Goal: Task Accomplishment & Management: Manage account settings

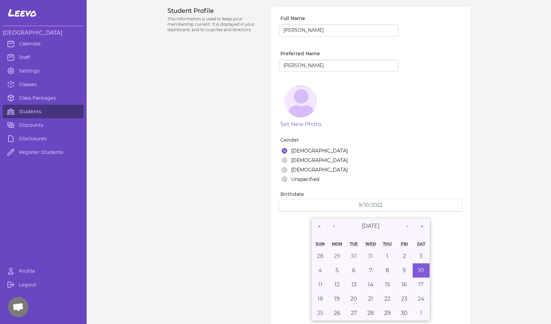
select select "MT"
select select "7"
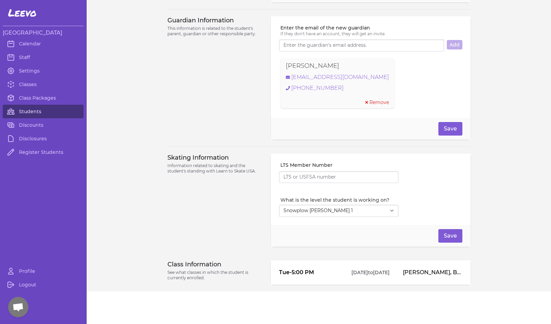
click at [33, 112] on link "Students" at bounding box center [43, 112] width 81 height 14
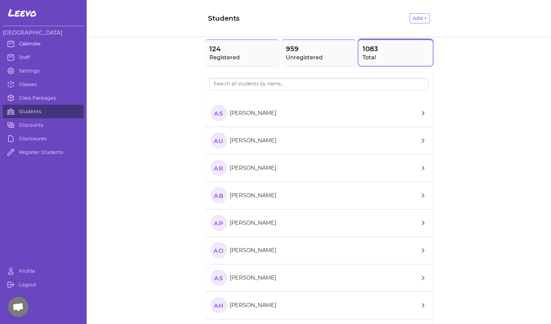
click at [38, 43] on link "Calendar" at bounding box center [43, 44] width 81 height 14
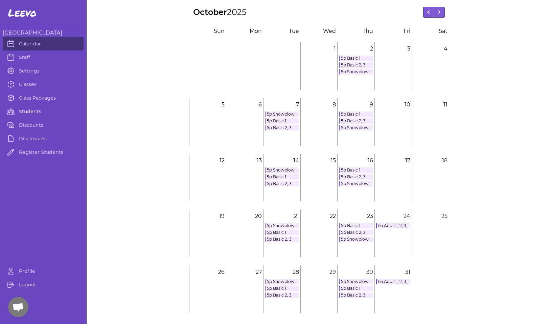
click at [32, 111] on link "Students" at bounding box center [43, 112] width 81 height 14
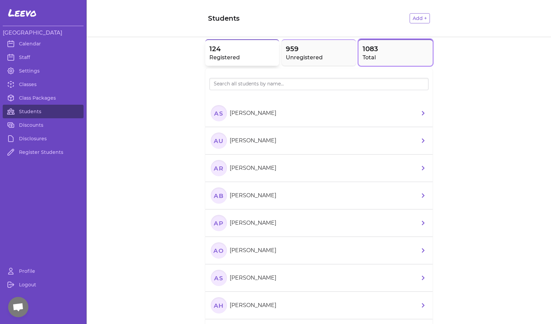
click at [226, 53] on span "124" at bounding box center [243, 48] width 66 height 9
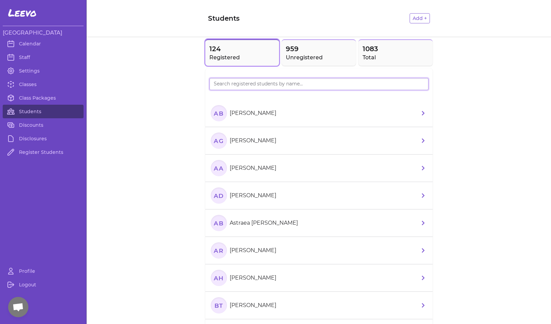
click at [227, 84] on input "search" at bounding box center [319, 84] width 219 height 12
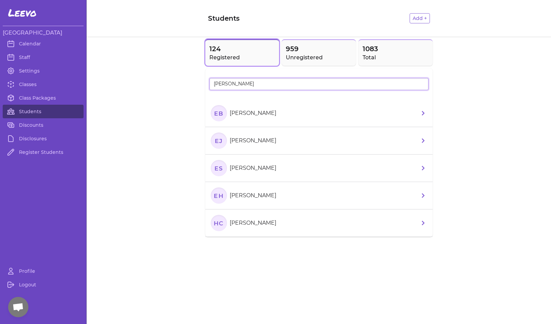
type input "[PERSON_NAME]"
drag, startPoint x: 227, startPoint y: 84, endPoint x: 320, endPoint y: 48, distance: 99.9
click at [320, 48] on span "959" at bounding box center [319, 48] width 66 height 9
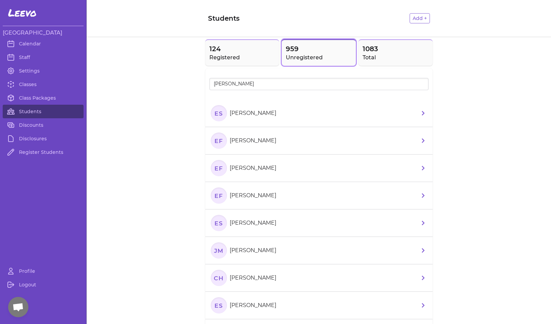
click at [221, 113] on text "ES" at bounding box center [218, 112] width 9 height 7
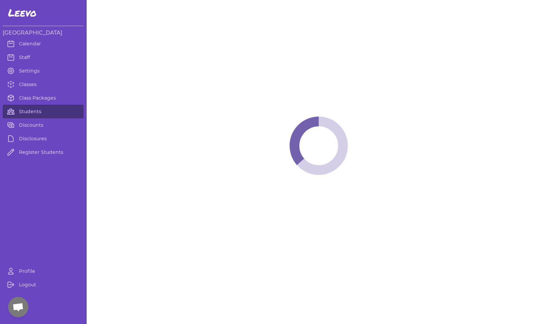
select select "MT"
select select "2"
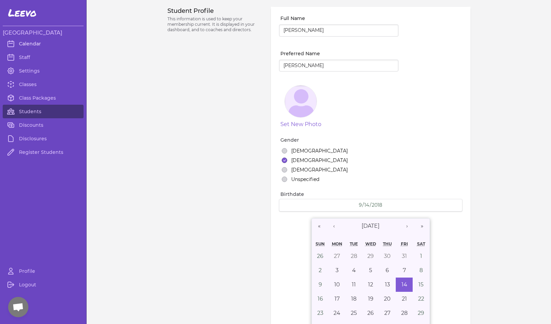
click at [35, 43] on link "Calendar" at bounding box center [43, 44] width 81 height 14
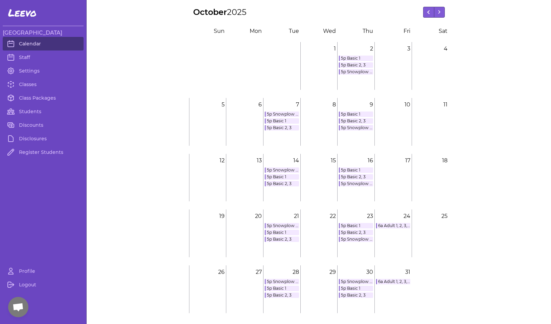
click at [34, 42] on link "Calendar" at bounding box center [43, 44] width 81 height 14
click at [280, 183] on link "5p Basic 2, 3" at bounding box center [282, 183] width 34 height 5
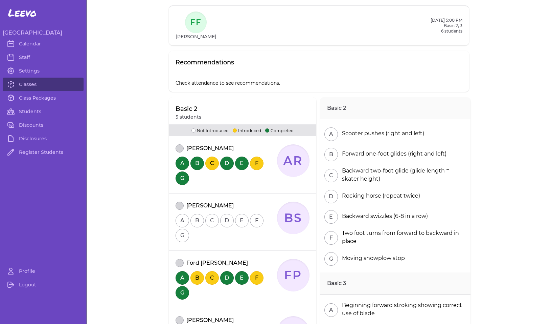
click at [180, 148] on button "attendance" at bounding box center [180, 148] width 8 height 8
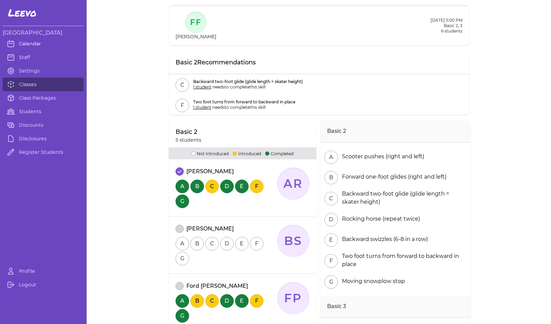
click at [32, 43] on link "Calendar" at bounding box center [43, 44] width 81 height 14
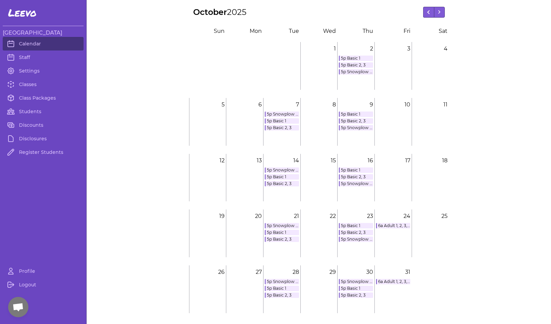
click at [276, 119] on link "5p Basic 1" at bounding box center [282, 120] width 34 height 5
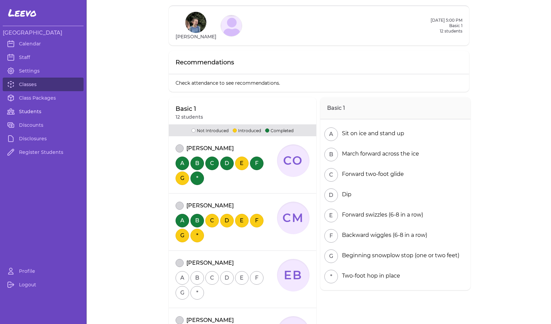
click at [29, 115] on link "Students" at bounding box center [43, 112] width 81 height 14
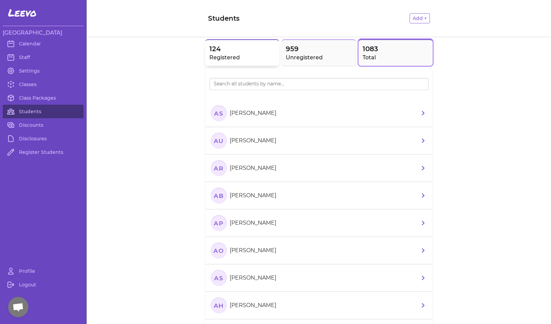
click at [231, 57] on h2 "Registered" at bounding box center [243, 57] width 66 height 8
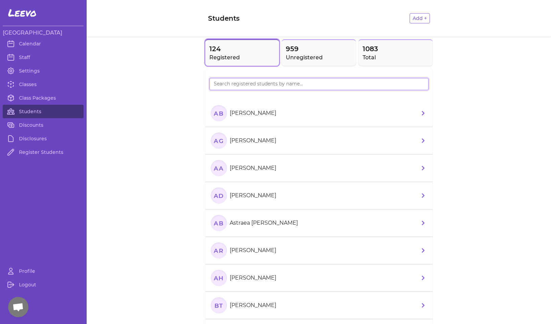
click at [231, 86] on input "search" at bounding box center [319, 84] width 219 height 12
type input "[PERSON_NAME]"
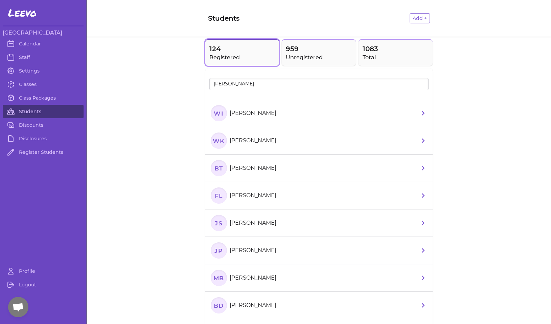
click at [219, 116] on text "WI" at bounding box center [219, 112] width 10 height 7
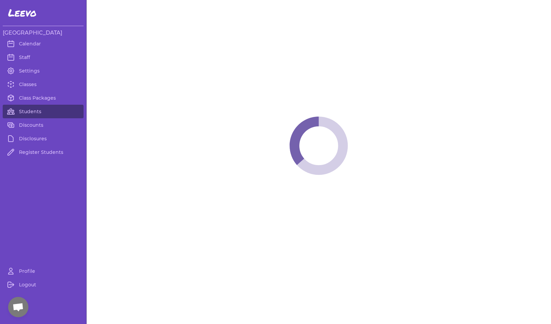
select select "MT"
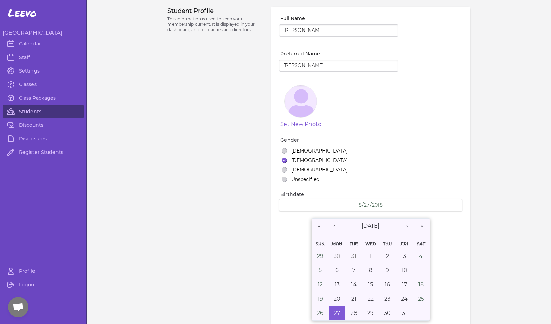
select select "1"
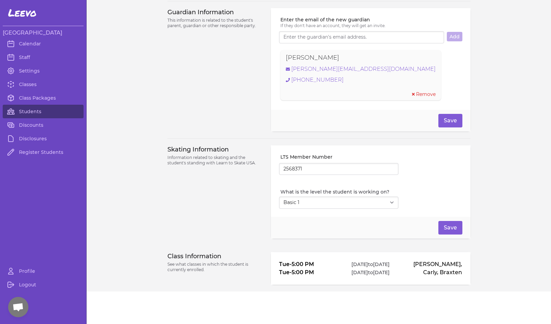
scroll to position [472, 0]
click at [51, 95] on link "Class Packages" at bounding box center [43, 98] width 81 height 14
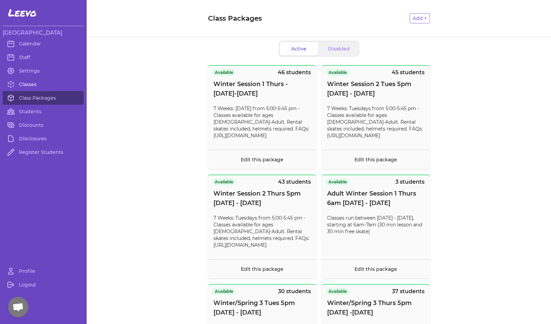
click at [40, 86] on link "Classes" at bounding box center [43, 85] width 81 height 14
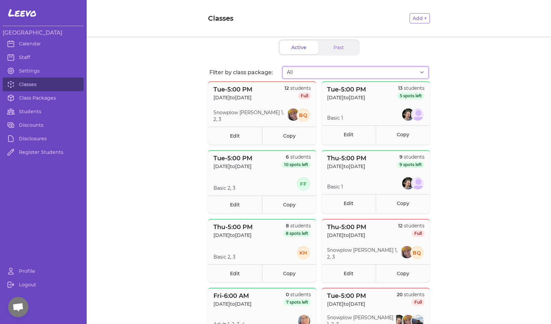
click at [311, 67] on select "All Fall Session 1 Tues 5pm ([DATE] - [DATE]) Fall Session 1 Thurs 5PM ([DATE]-…" at bounding box center [356, 72] width 146 height 12
select select "2807"
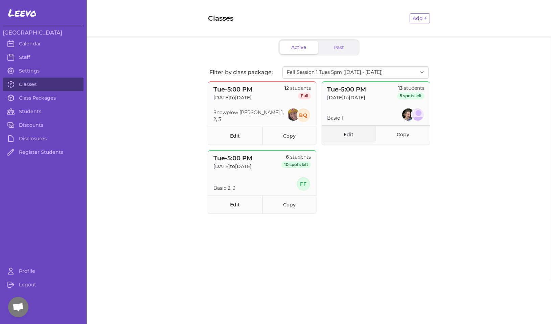
click at [347, 137] on link "Edit" at bounding box center [349, 134] width 54 height 18
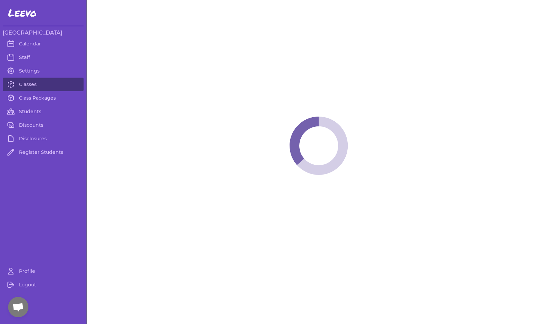
select select "2"
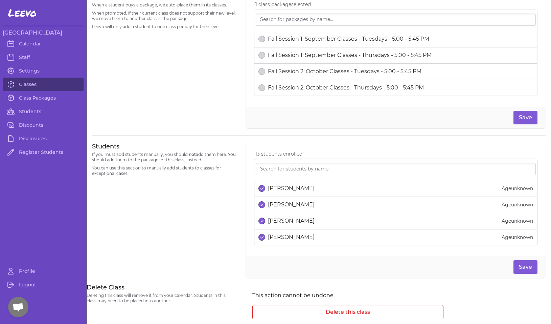
scroll to position [328, 0]
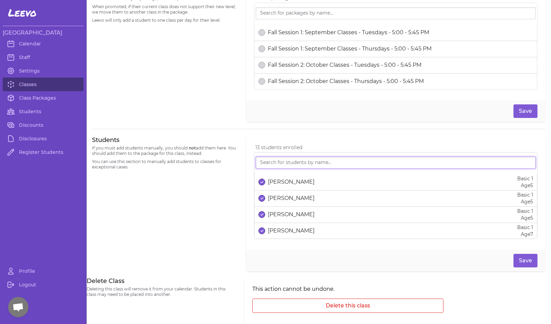
click at [293, 165] on input "search" at bounding box center [396, 162] width 280 height 12
type input "wild"
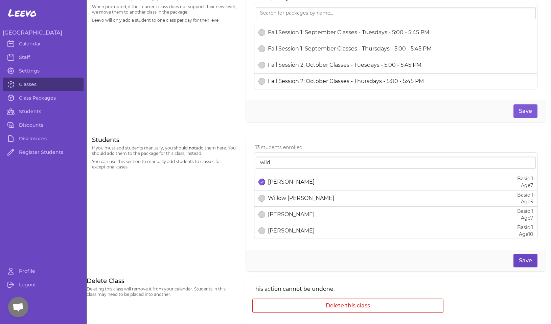
click at [531, 261] on button "Save" at bounding box center [526, 261] width 24 height 14
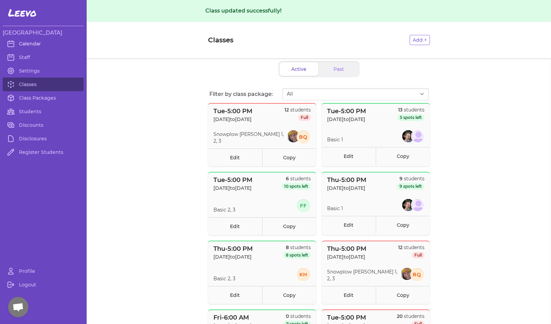
click at [39, 45] on link "Calendar" at bounding box center [43, 44] width 81 height 14
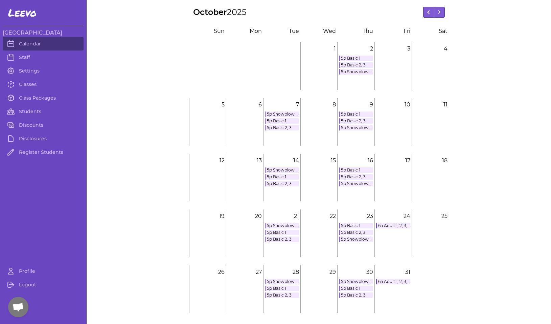
click at [285, 176] on link "5p Basic 1" at bounding box center [282, 176] width 34 height 5
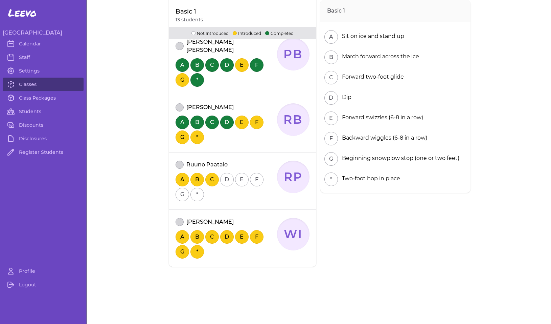
scroll to position [621, 0]
click at [178, 218] on button "attendance" at bounding box center [180, 222] width 8 height 8
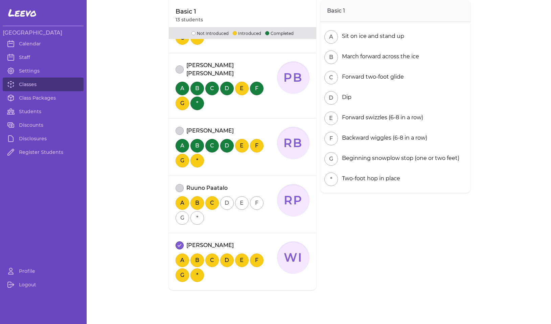
click at [178, 127] on button "attendance" at bounding box center [180, 131] width 8 height 8
click at [46, 96] on link "Class Packages" at bounding box center [43, 98] width 81 height 14
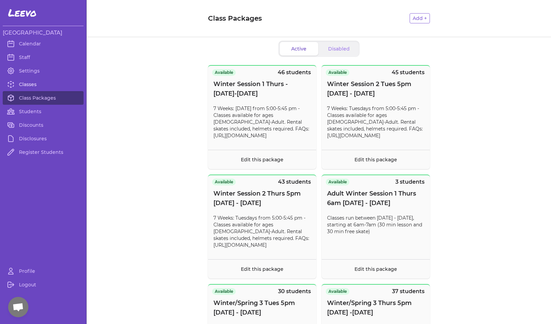
click at [51, 87] on link "Classes" at bounding box center [43, 85] width 81 height 14
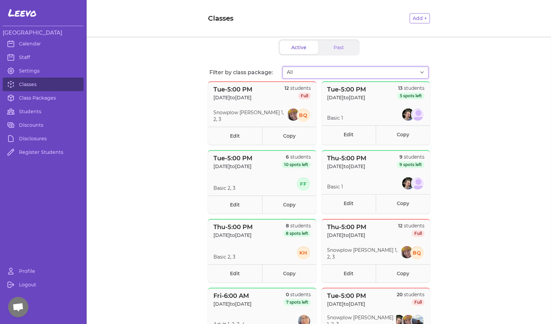
click at [294, 69] on select "All Fall Session 1 Tues 5pm ([DATE] - [DATE]) Fall Session 1 Thurs 5PM ([DATE]-…" at bounding box center [356, 72] width 146 height 12
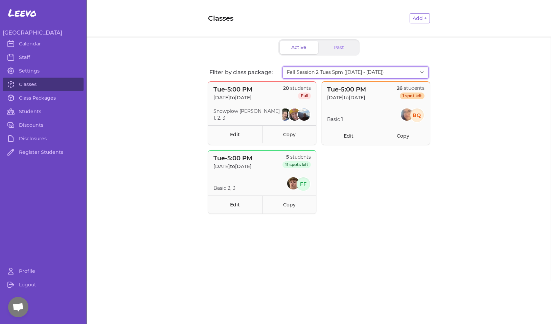
click at [312, 71] on select "All Fall Session 1 Tues 5pm ([DATE] - [DATE]) Fall Session 1 Thurs 5PM ([DATE]-…" at bounding box center [356, 72] width 146 height 12
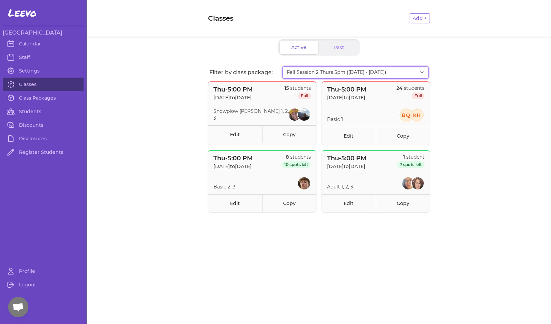
click at [307, 70] on select "All Fall Session 1 Tues 5pm ([DATE] - [DATE]) Fall Session 1 Thurs 5PM ([DATE]-…" at bounding box center [356, 72] width 146 height 12
click at [312, 73] on select "All Fall Session 1 Tues 5pm ([DATE] - [DATE]) Fall Session 1 Thurs 5PM ([DATE]-…" at bounding box center [356, 72] width 146 height 12
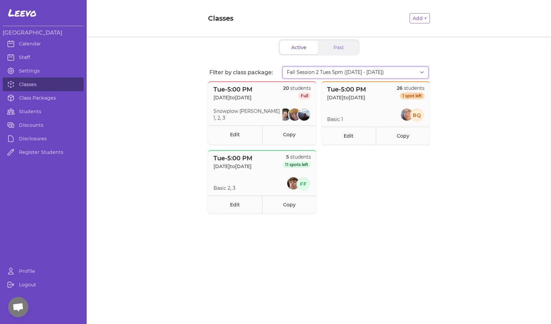
click at [316, 74] on select "All Fall Session 1 Tues 5pm ([DATE] - [DATE]) Fall Session 1 Thurs 5PM ([DATE]-…" at bounding box center [356, 72] width 146 height 12
click at [314, 72] on select "All Fall Session 1 Tues 5pm ([DATE] - [DATE]) Fall Session 1 Thurs 5PM ([DATE]-…" at bounding box center [356, 72] width 146 height 12
select select "2874"
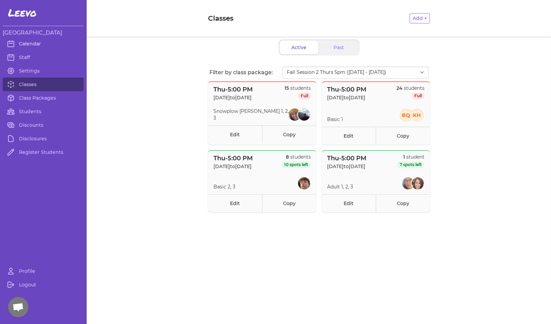
click at [26, 46] on link "Calendar" at bounding box center [43, 44] width 81 height 14
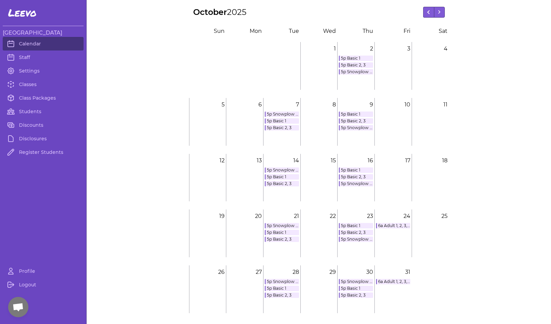
click at [283, 169] on link "5p Snowplow [PERSON_NAME] 1, 2, 3" at bounding box center [282, 169] width 34 height 5
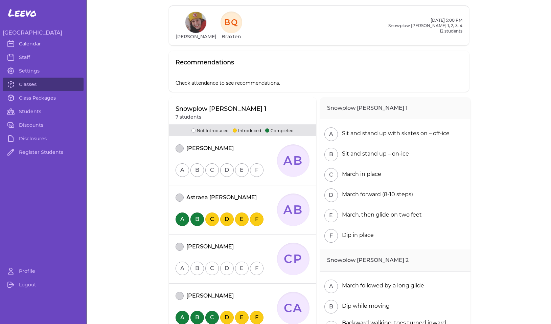
click at [28, 43] on link "Calendar" at bounding box center [43, 44] width 81 height 14
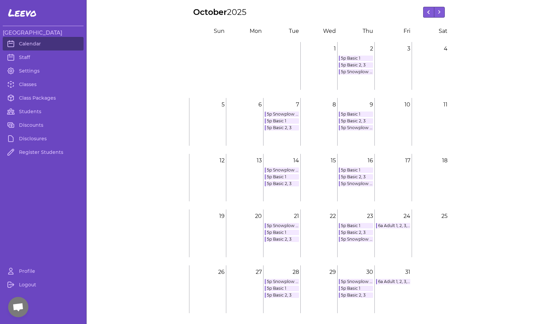
click at [280, 177] on link "5p Basic 1" at bounding box center [282, 176] width 34 height 5
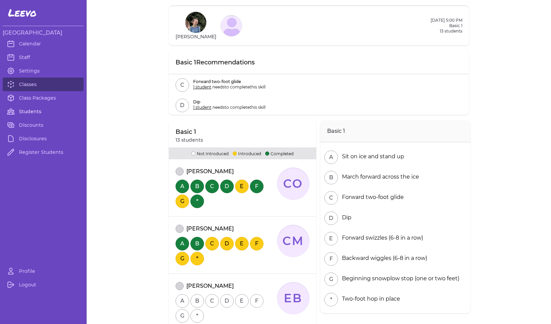
click at [35, 109] on link "Students" at bounding box center [43, 112] width 81 height 14
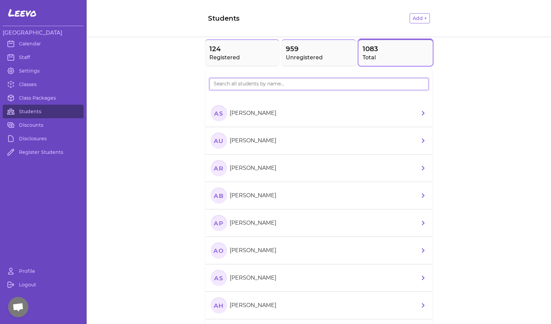
click at [261, 88] on input "search" at bounding box center [319, 84] width 219 height 12
type input "bech"
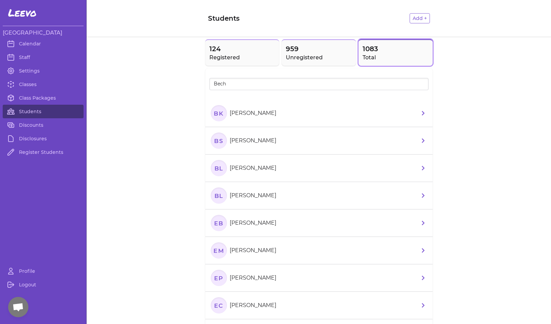
drag, startPoint x: 261, startPoint y: 86, endPoint x: 217, endPoint y: 145, distance: 74.1
click at [217, 144] on text "Bs" at bounding box center [218, 140] width 9 height 7
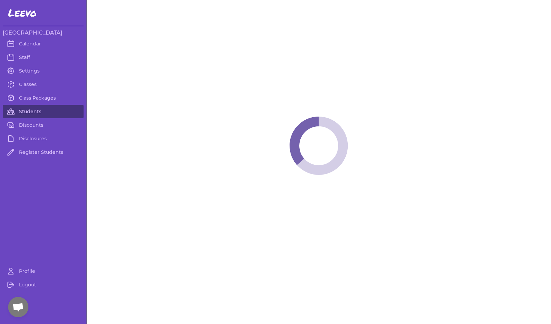
select select "MT"
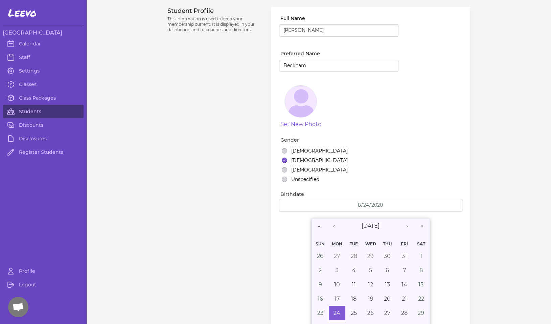
select select "2"
click at [32, 42] on link "Calendar" at bounding box center [43, 44] width 81 height 14
